Goal: Check status: Check status

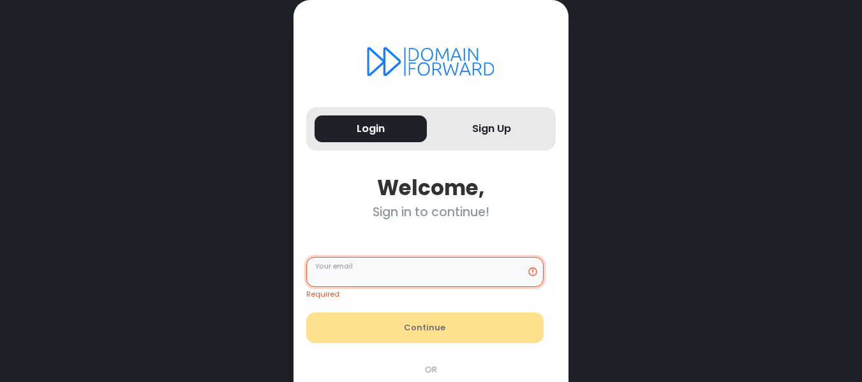
type input "**********"
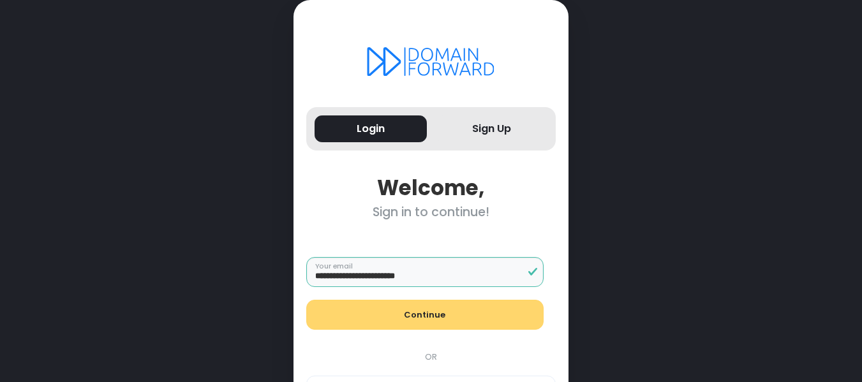
click at [400, 308] on button "Continue" at bounding box center [424, 315] width 237 height 31
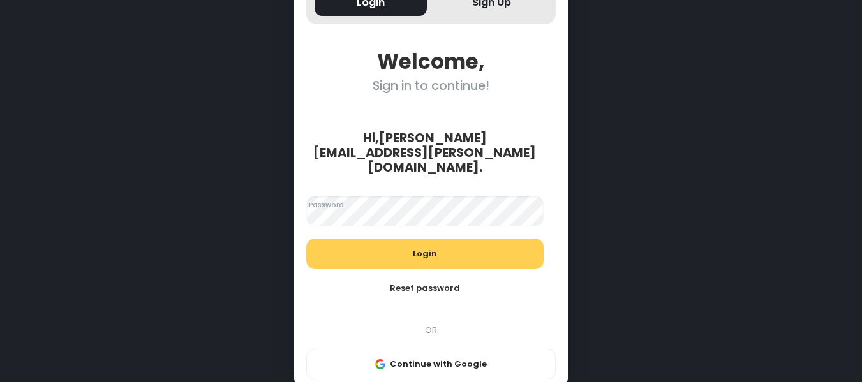
scroll to position [132, 0]
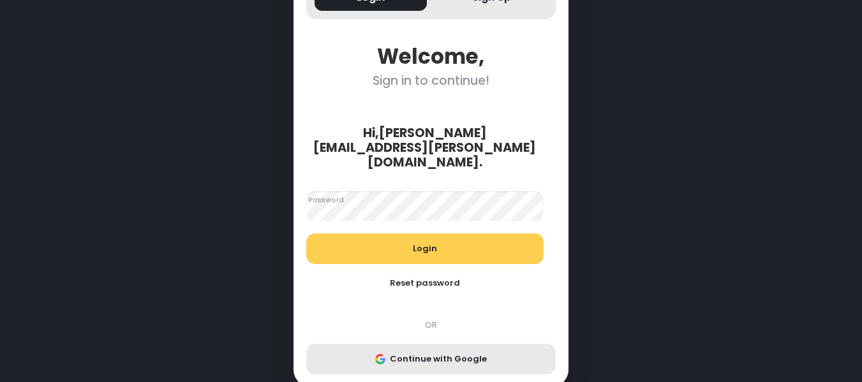
click at [425, 344] on button "Continue with Google" at bounding box center [431, 359] width 250 height 31
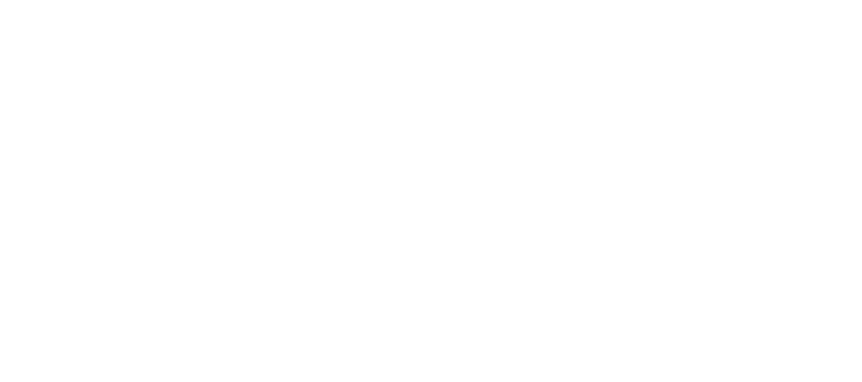
scroll to position [0, 0]
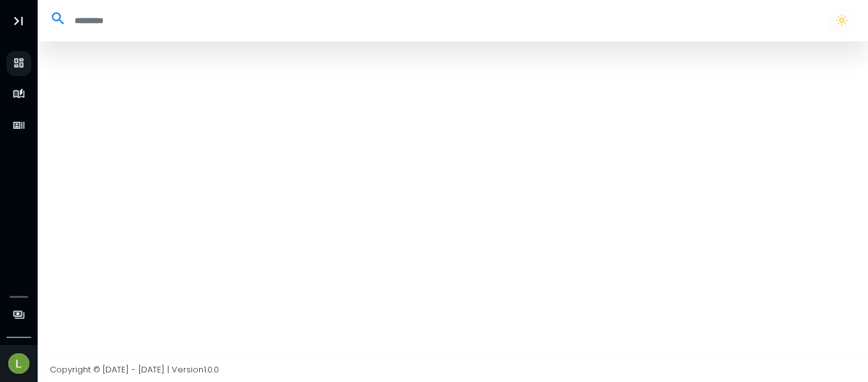
select select "**"
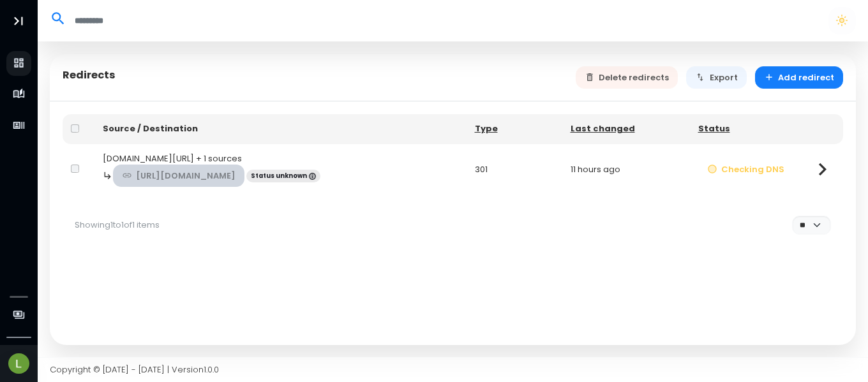
click at [218, 177] on link "[URL][DOMAIN_NAME]" at bounding box center [179, 176] width 132 height 22
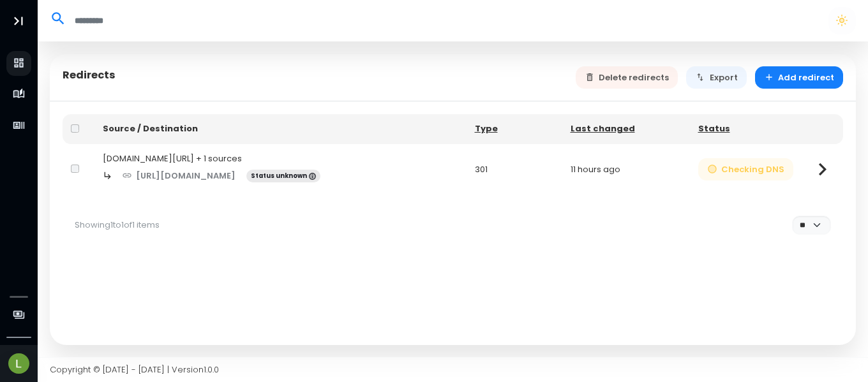
click at [732, 163] on button "Checking DNS" at bounding box center [746, 169] width 96 height 22
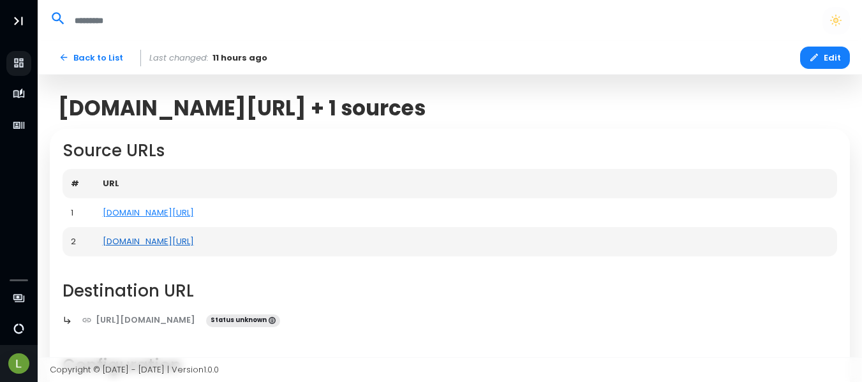
click at [188, 241] on td "[DOMAIN_NAME][URL]" at bounding box center [466, 241] width 744 height 29
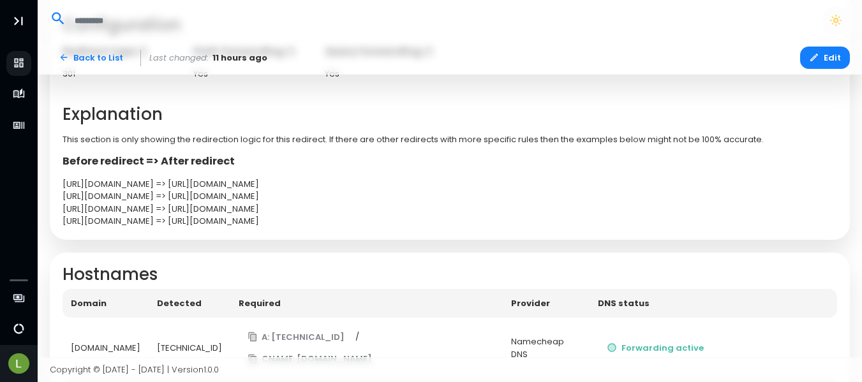
scroll to position [447, 0]
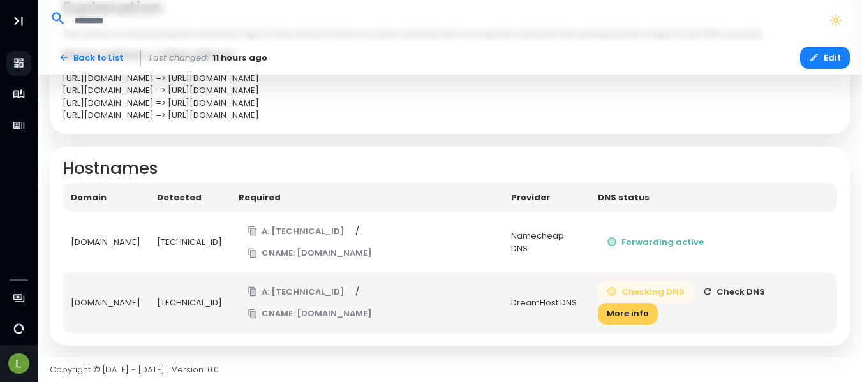
click at [638, 292] on button "Checking DNS" at bounding box center [646, 292] width 96 height 22
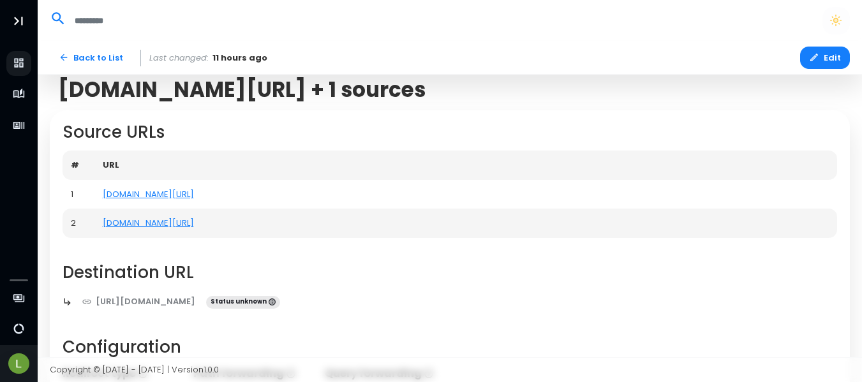
scroll to position [0, 0]
